Goal: Transaction & Acquisition: Purchase product/service

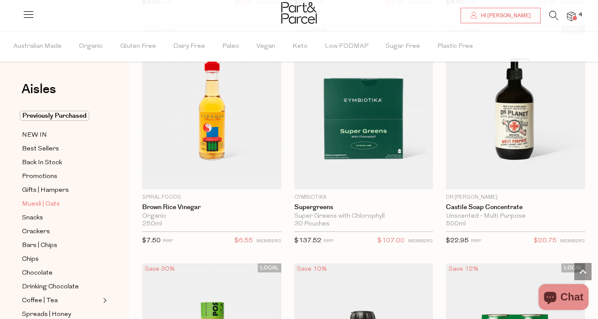
click at [48, 202] on span "Muesli | Oats" at bounding box center [41, 204] width 38 height 10
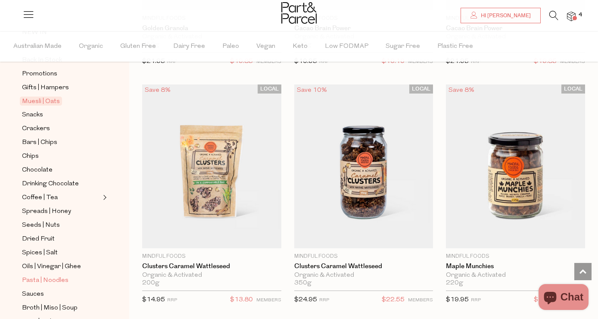
scroll to position [115, 0]
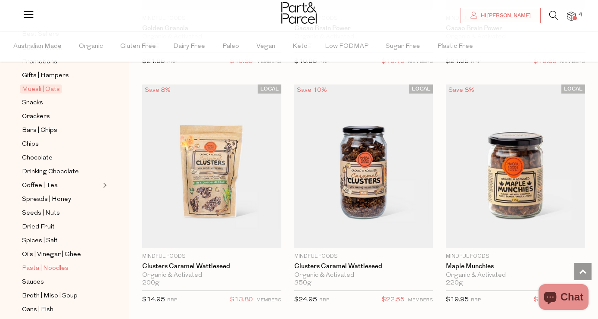
click at [46, 269] on span "Pasta | Noodles" at bounding box center [45, 268] width 47 height 10
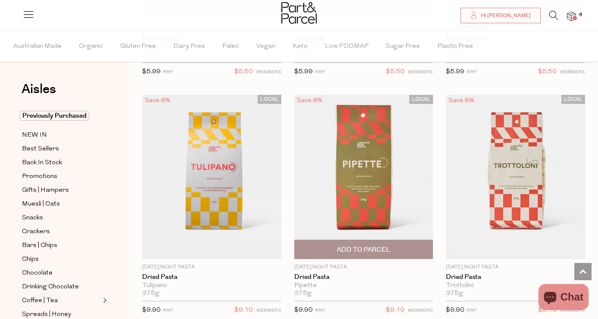
scroll to position [733, 0]
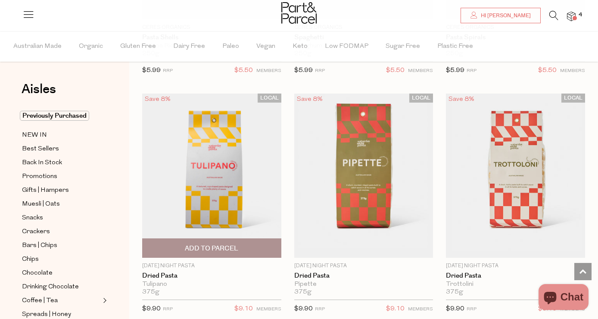
click at [217, 249] on span "Add To Parcel" at bounding box center [211, 248] width 53 height 9
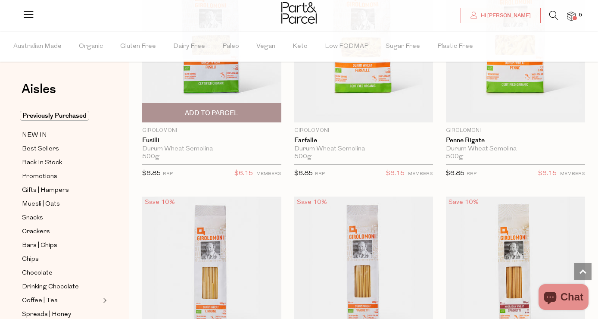
scroll to position [2172, 0]
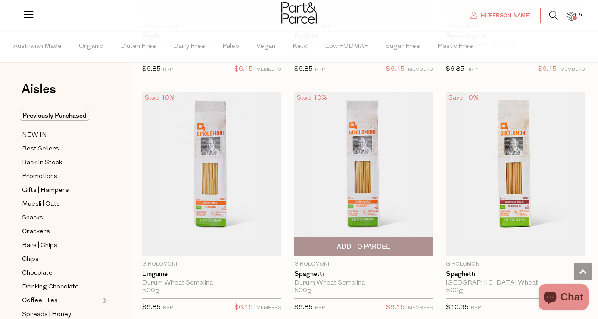
click at [352, 248] on span "Add To Parcel" at bounding box center [364, 246] width 134 height 19
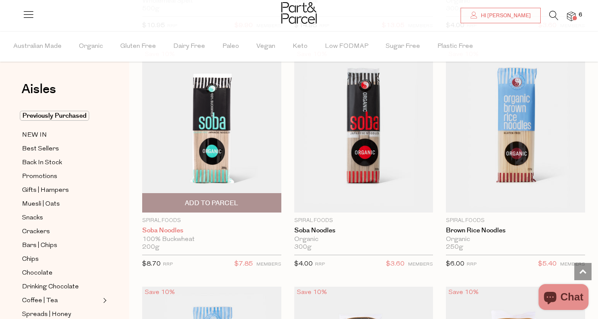
scroll to position [2933, 0]
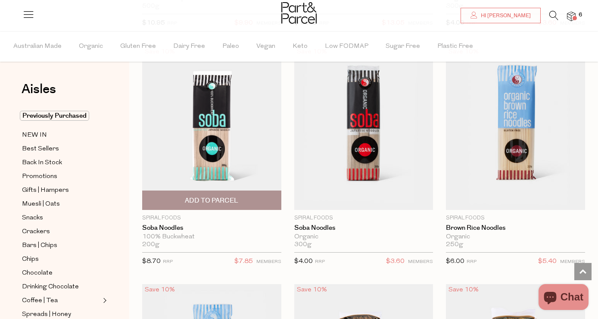
click at [207, 196] on span "Add To Parcel" at bounding box center [211, 200] width 53 height 9
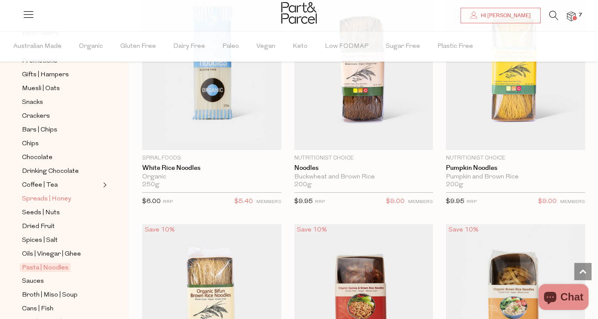
scroll to position [116, 0]
click at [43, 280] on span "Sauces" at bounding box center [33, 280] width 22 height 10
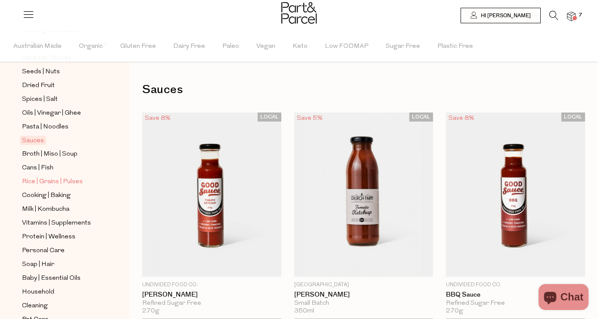
scroll to position [255, 0]
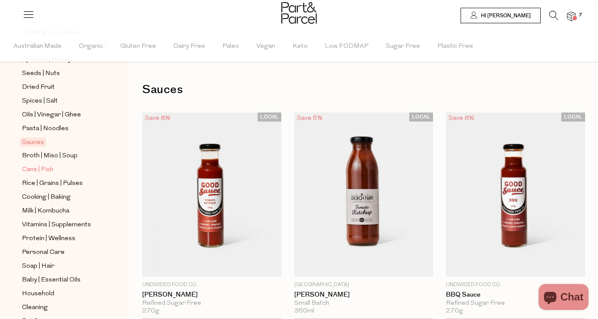
click at [44, 171] on span "Cans | Fish" at bounding box center [37, 170] width 31 height 10
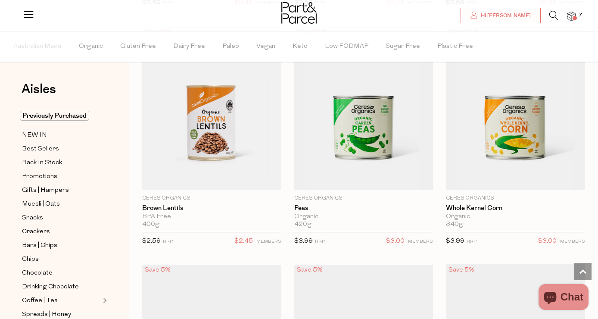
scroll to position [801, 0]
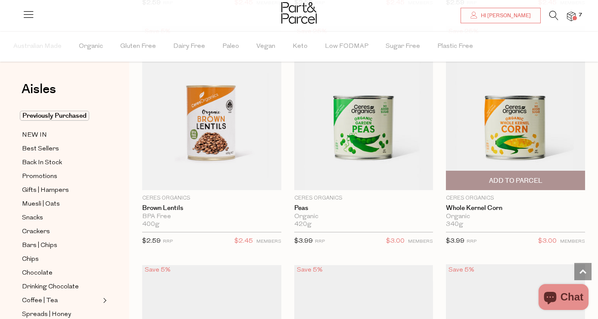
click at [510, 180] on span "Add To Parcel" at bounding box center [515, 180] width 53 height 9
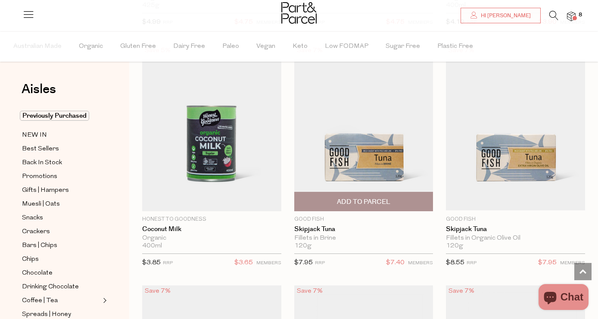
scroll to position [1262, 0]
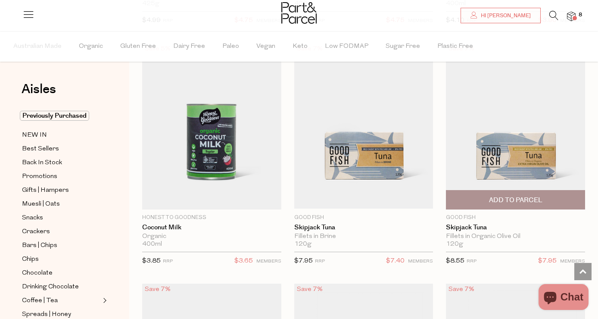
click at [524, 196] on span "Add To Parcel" at bounding box center [515, 200] width 53 height 9
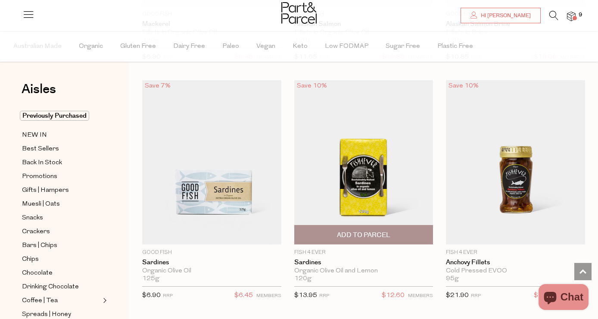
scroll to position [1705, 0]
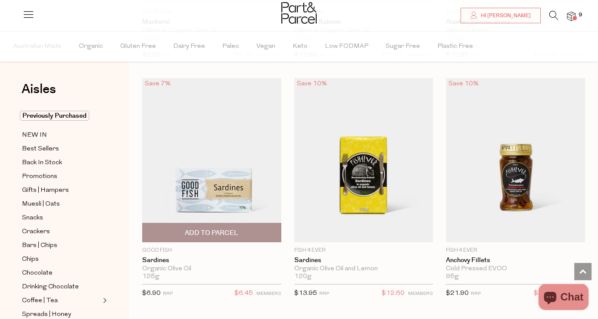
click at [223, 230] on span "Add To Parcel" at bounding box center [211, 232] width 53 height 9
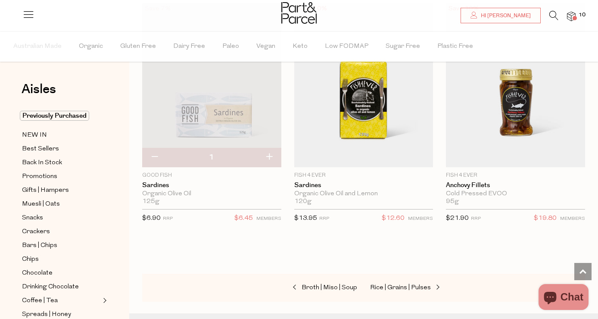
scroll to position [1777, 0]
